Goal: Task Accomplishment & Management: Complete application form

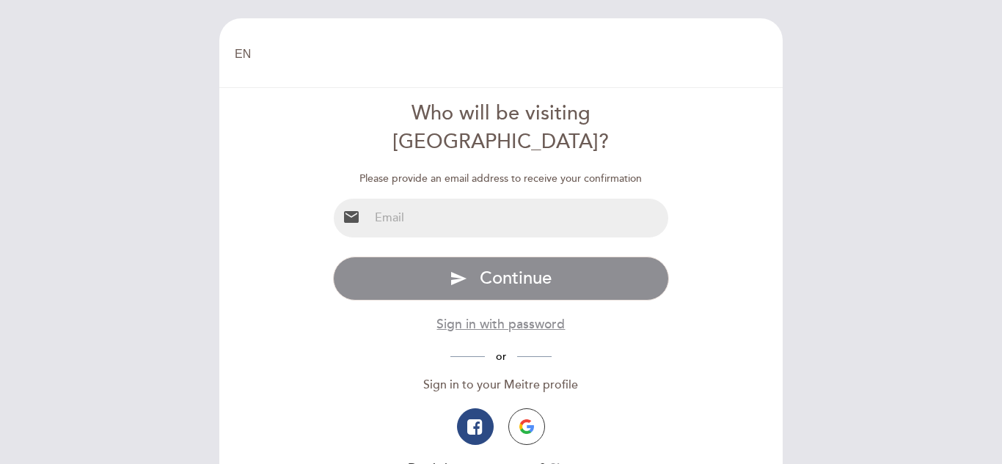
click at [480, 199] on input "email" at bounding box center [519, 218] width 300 height 39
type input "[EMAIL_ADDRESS][DOMAIN_NAME]"
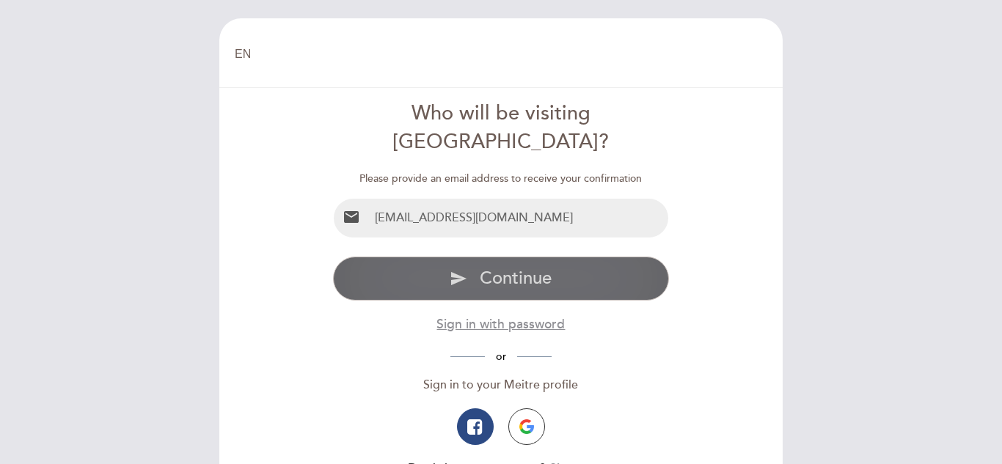
click at [477, 257] on button "send Continue" at bounding box center [501, 279] width 337 height 44
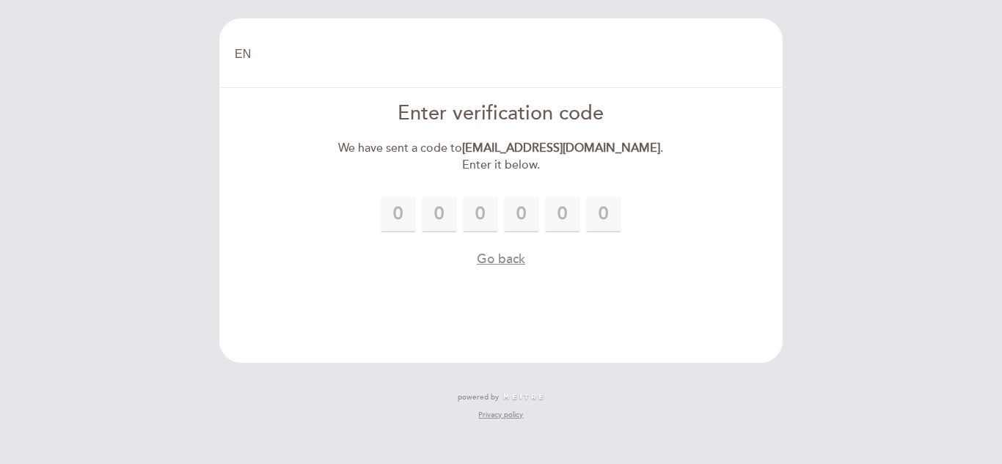
type input "1"
type input "8"
type input "1"
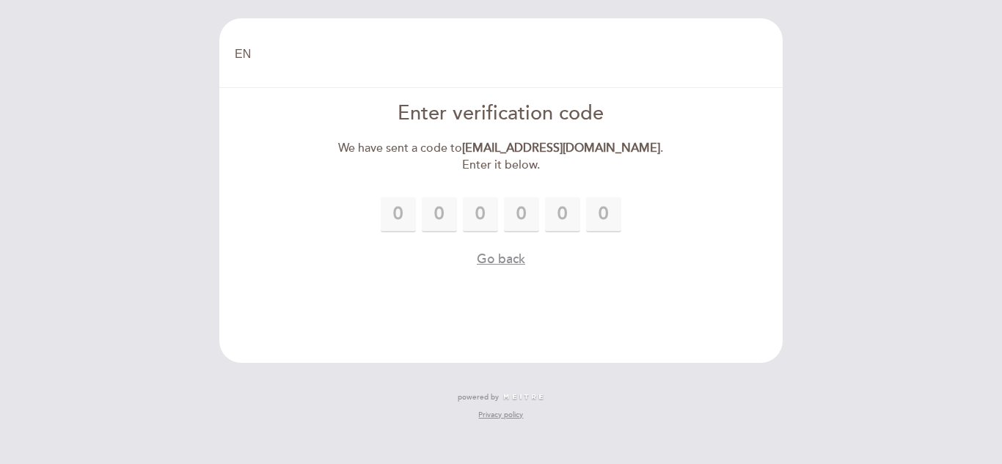
type input "6"
click at [700, 219] on form "Enter verification code We have sent a code to [PERSON_NAME][EMAIL_ADDRESS][DOM…" at bounding box center [501, 184] width 543 height 169
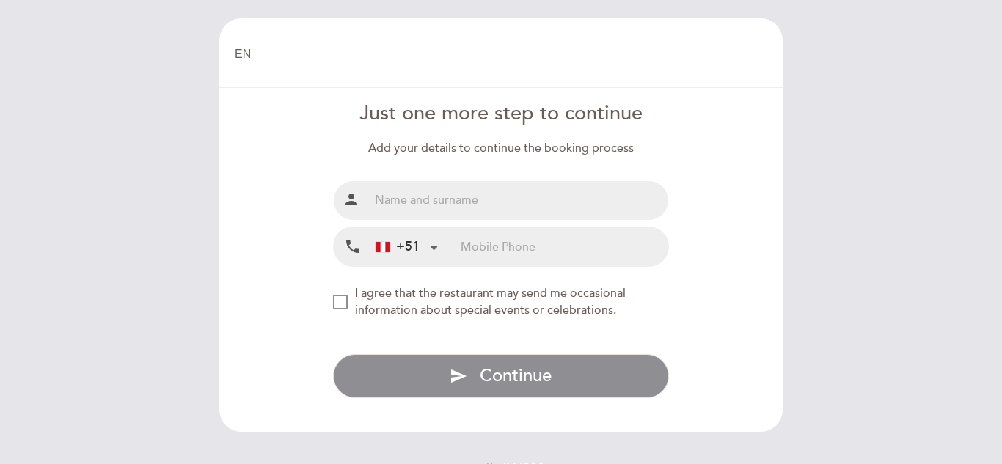
click at [502, 196] on input "text" at bounding box center [519, 200] width 300 height 39
type input "[PERSON_NAME]"
click at [487, 248] on input "tel" at bounding box center [565, 246] width 208 height 39
type input "932523899"
click at [335, 305] on div "NEW_MODAL_AGREE_RESTAURANT_SEND_OCCASIONAL_INFO" at bounding box center [340, 302] width 15 height 15
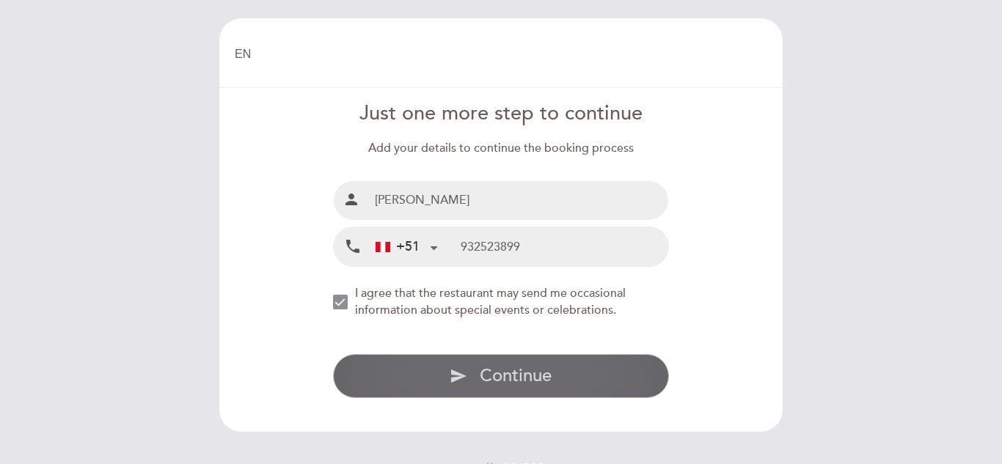
click at [493, 386] on span "Continue" at bounding box center [516, 375] width 72 height 21
